Goal: Check status

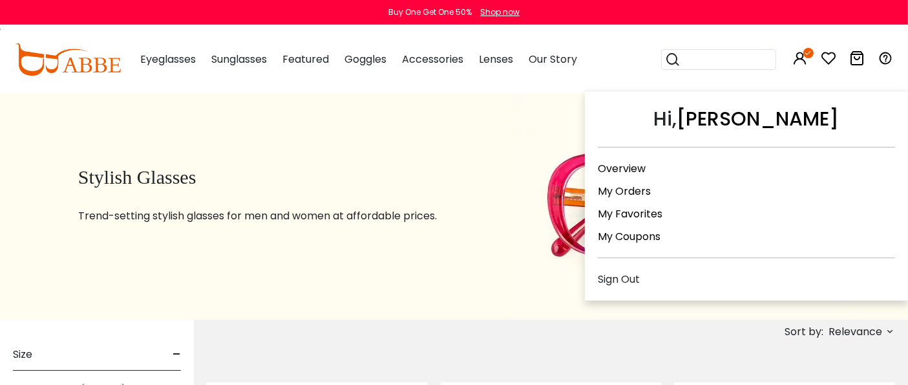
click at [634, 193] on link "My Orders" at bounding box center [624, 191] width 53 height 15
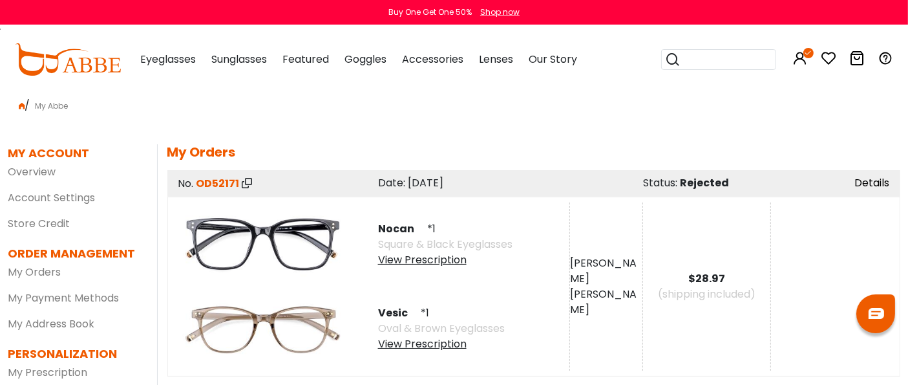
click at [862, 183] on link "Details" at bounding box center [872, 182] width 35 height 15
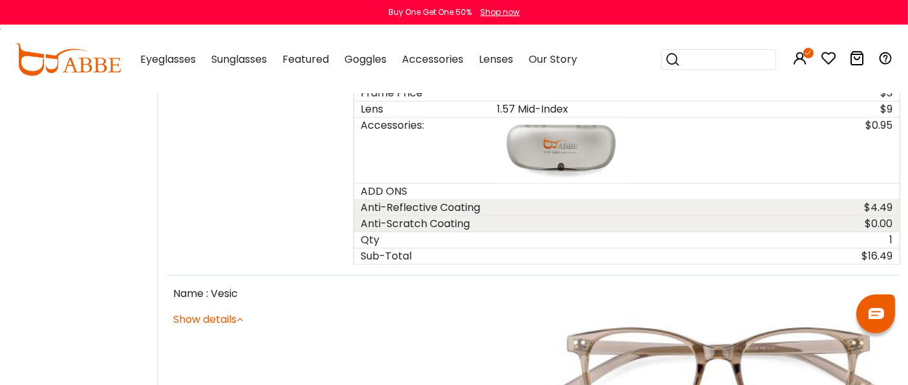
scroll to position [646, 0]
